Goal: Task Accomplishment & Management: Manage account settings

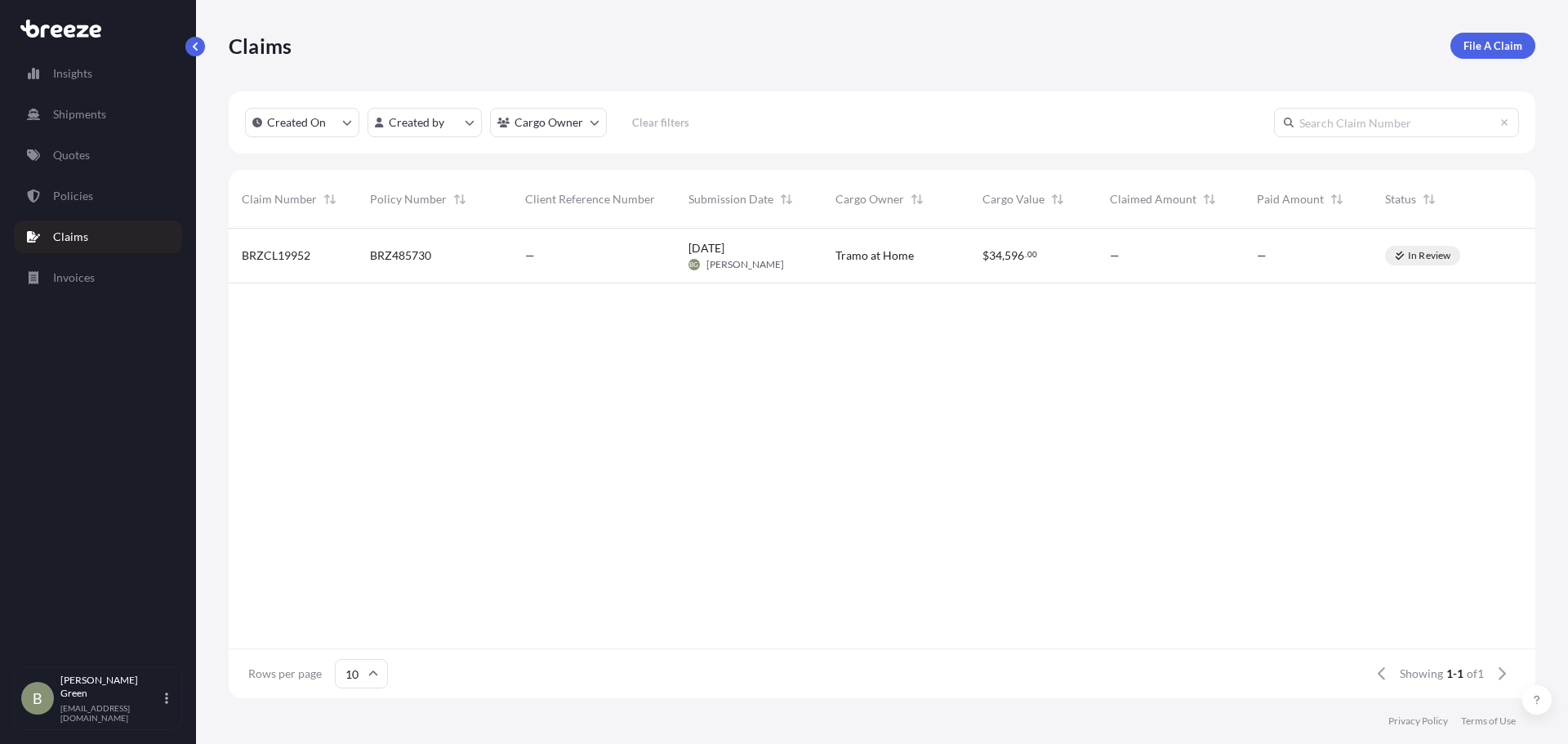
scroll to position [466, 1294]
click at [88, 150] on p "Quotes" at bounding box center [71, 156] width 36 height 17
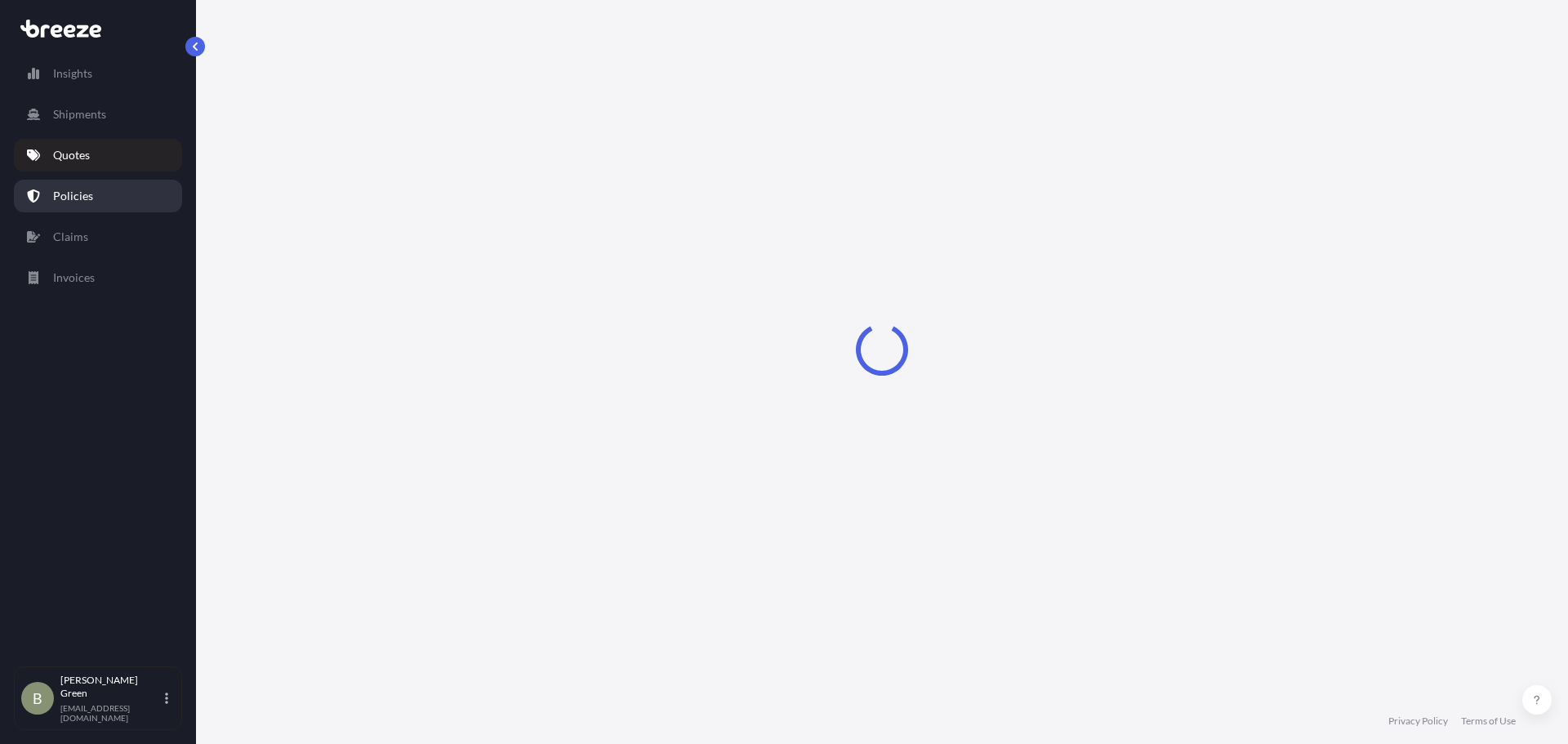
click at [89, 194] on p "Policies" at bounding box center [73, 196] width 40 height 17
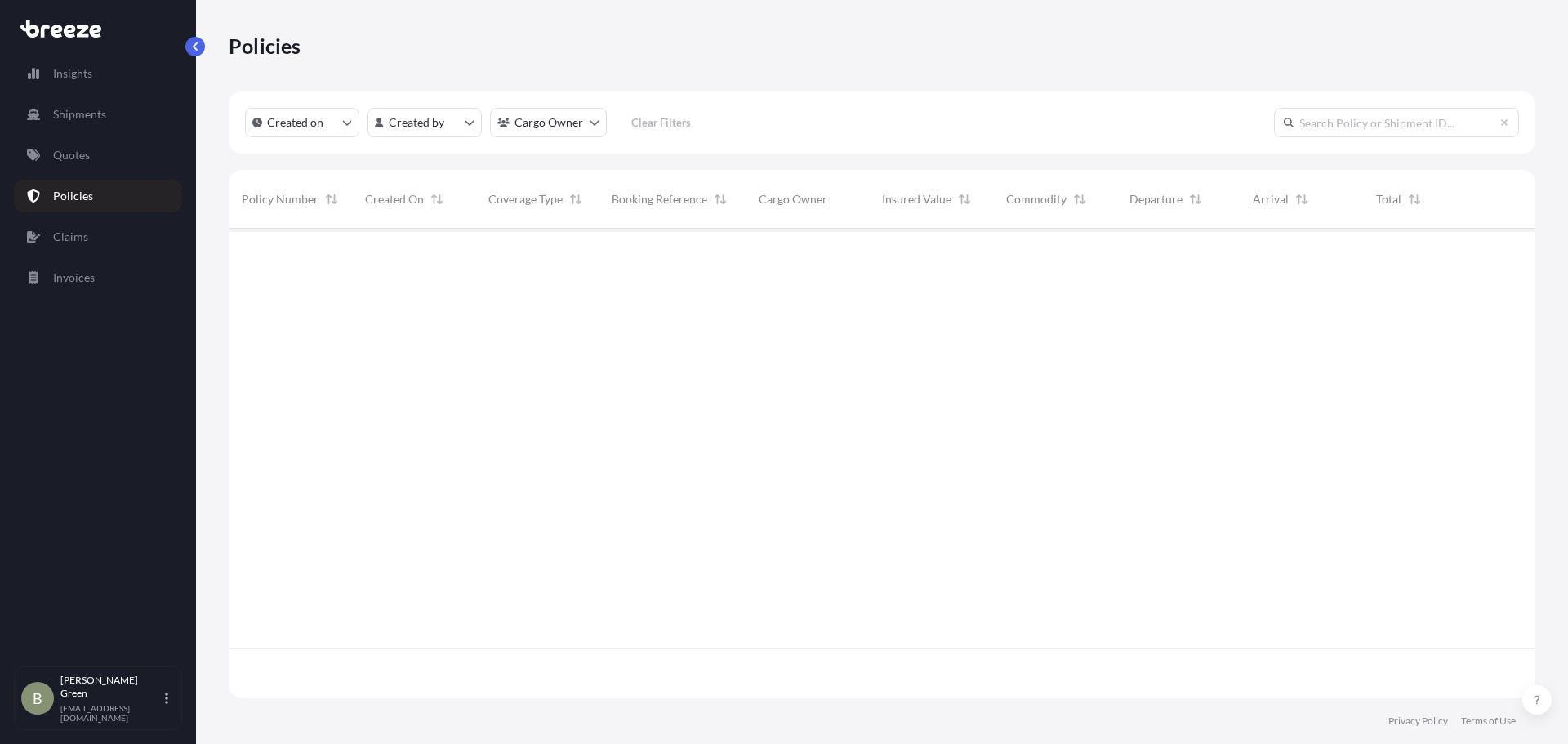
scroll to position [466, 1294]
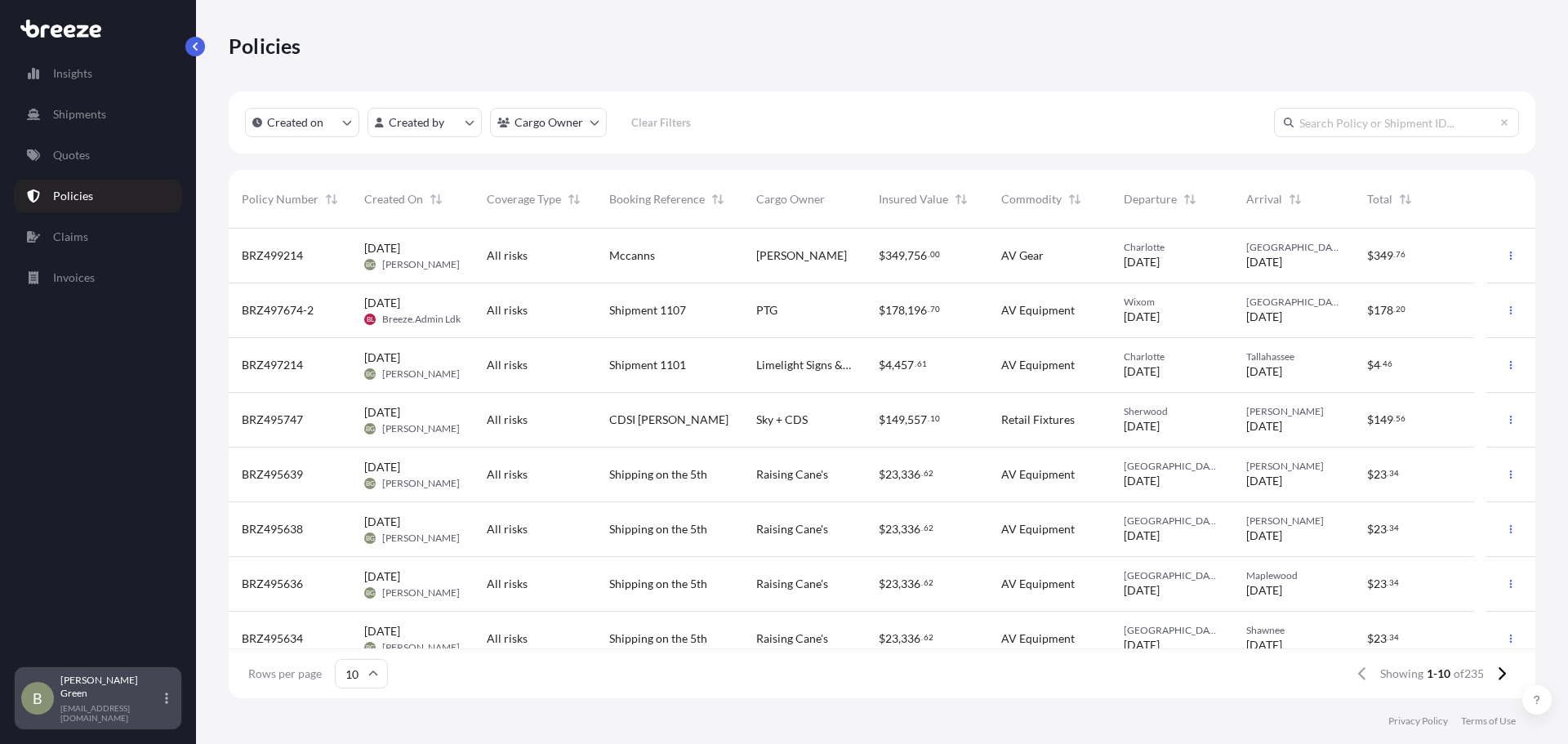
click at [160, 706] on div "[PERSON_NAME] [EMAIL_ADDRESS][DOMAIN_NAME]" at bounding box center [118, 698] width 114 height 49
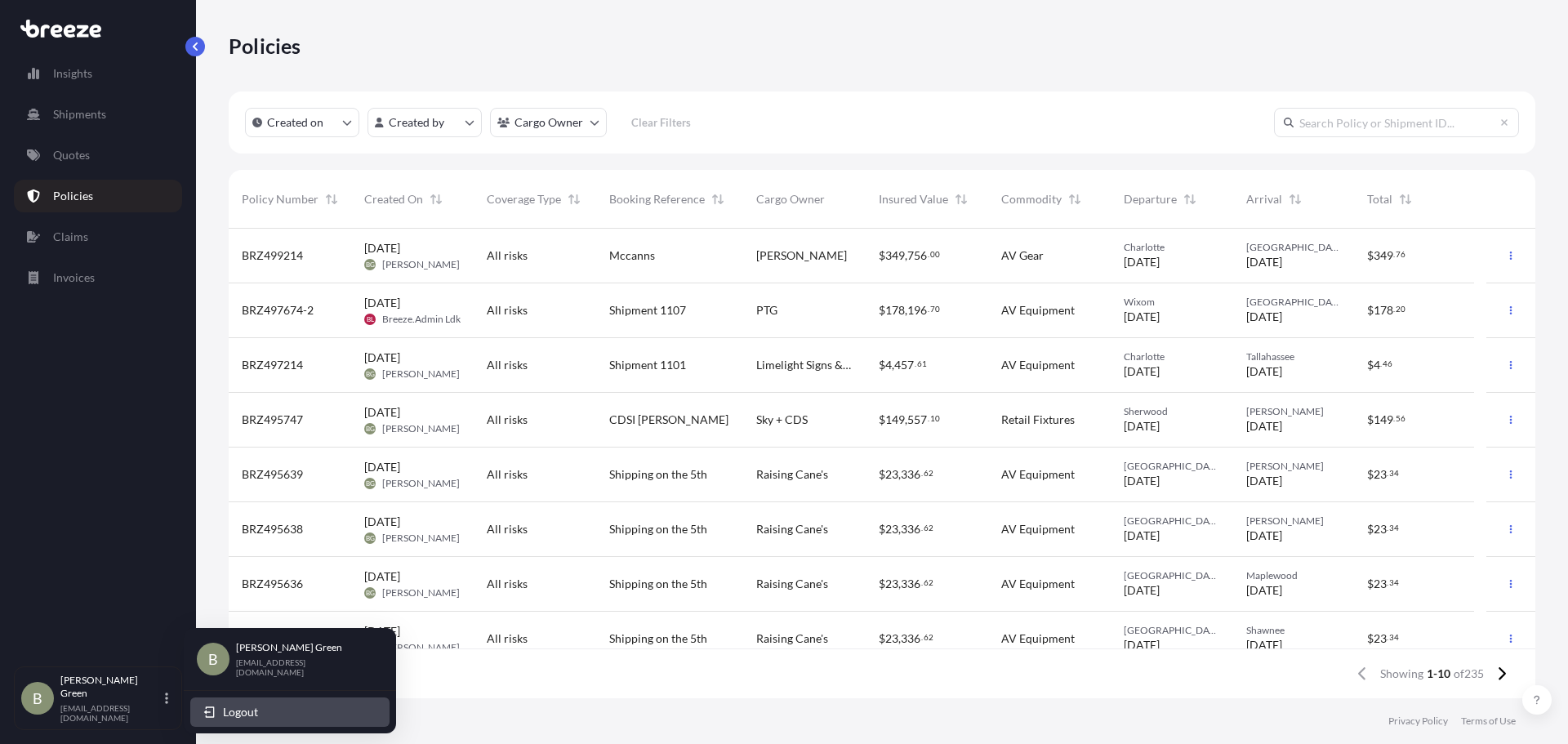
click at [252, 713] on span "Logout" at bounding box center [240, 712] width 35 height 17
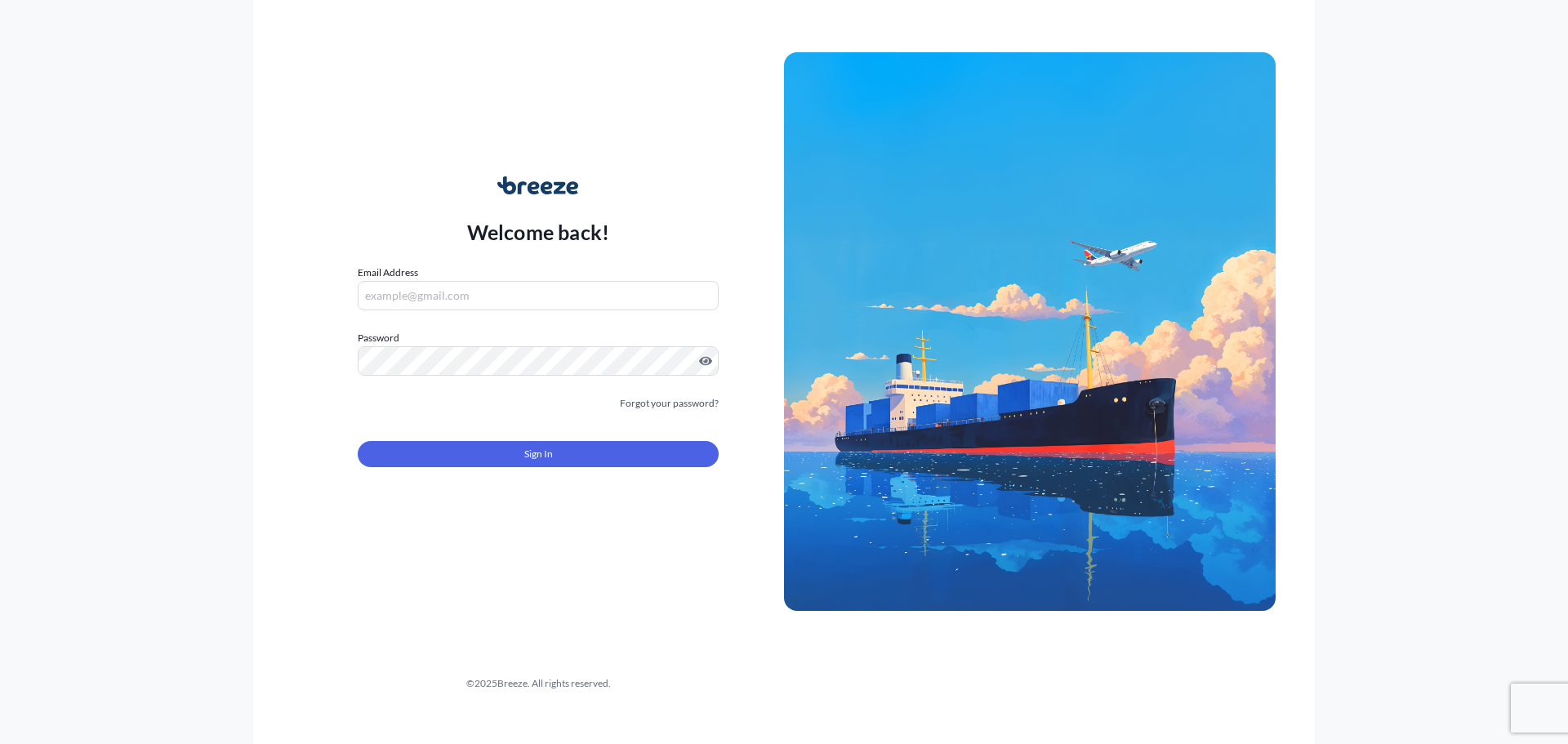
type input "[EMAIL_ADDRESS][DOMAIN_NAME]"
